Goal: Information Seeking & Learning: Learn about a topic

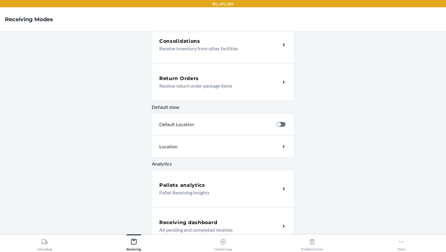
scroll to position [171, 0]
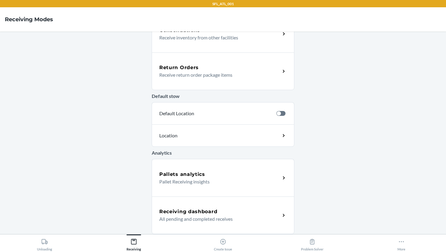
click at [190, 176] on h5 "Pallets analytics" at bounding box center [182, 174] width 46 height 7
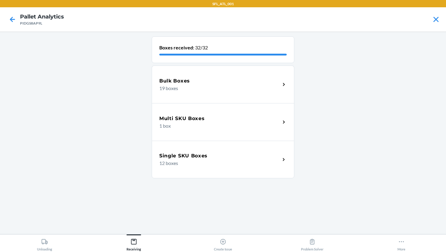
click at [246, 94] on div "Bulk Boxes 19 boxes" at bounding box center [223, 84] width 143 height 38
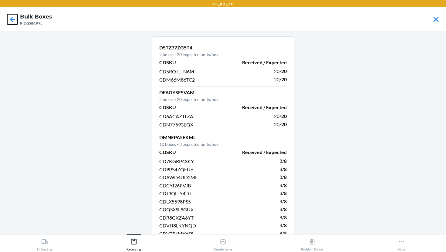
click at [13, 18] on icon at bounding box center [12, 19] width 10 height 10
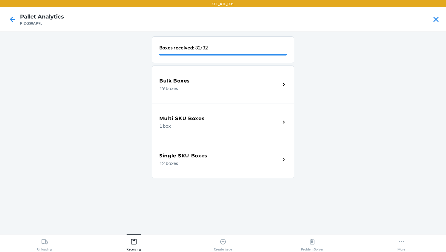
click at [178, 118] on h5 "Multi SKU Boxes" at bounding box center [181, 118] width 45 height 7
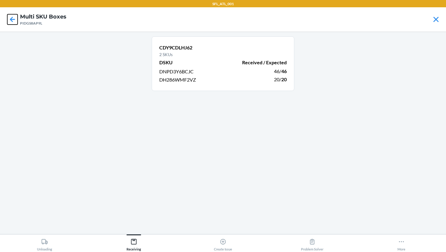
click at [12, 23] on icon at bounding box center [12, 19] width 10 height 10
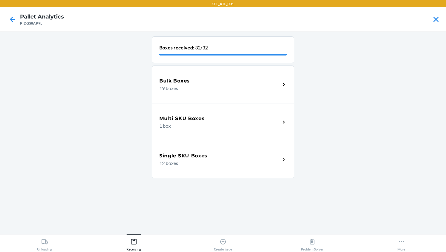
click at [185, 150] on div "Single SKU Boxes 12 boxes" at bounding box center [223, 160] width 143 height 38
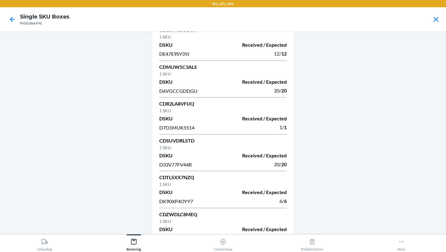
scroll to position [254, 0]
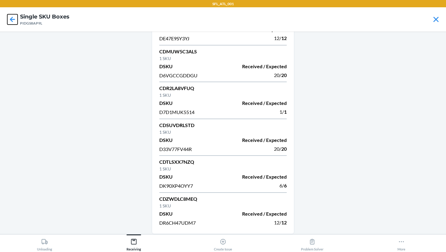
click at [12, 20] on icon at bounding box center [12, 19] width 10 height 10
